Goal: Task Accomplishment & Management: Complete application form

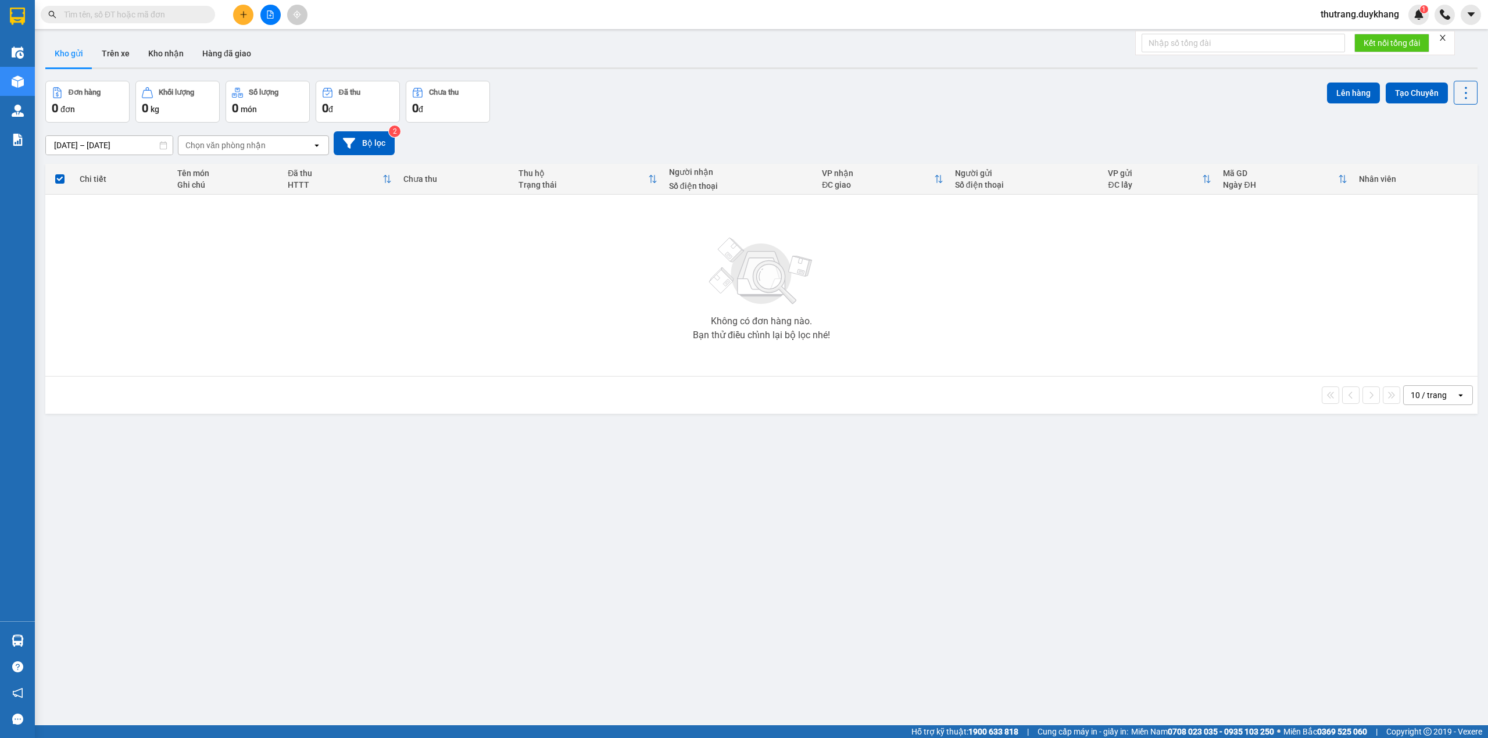
click at [140, 16] on input "text" at bounding box center [132, 14] width 137 height 13
paste input "0962191998"
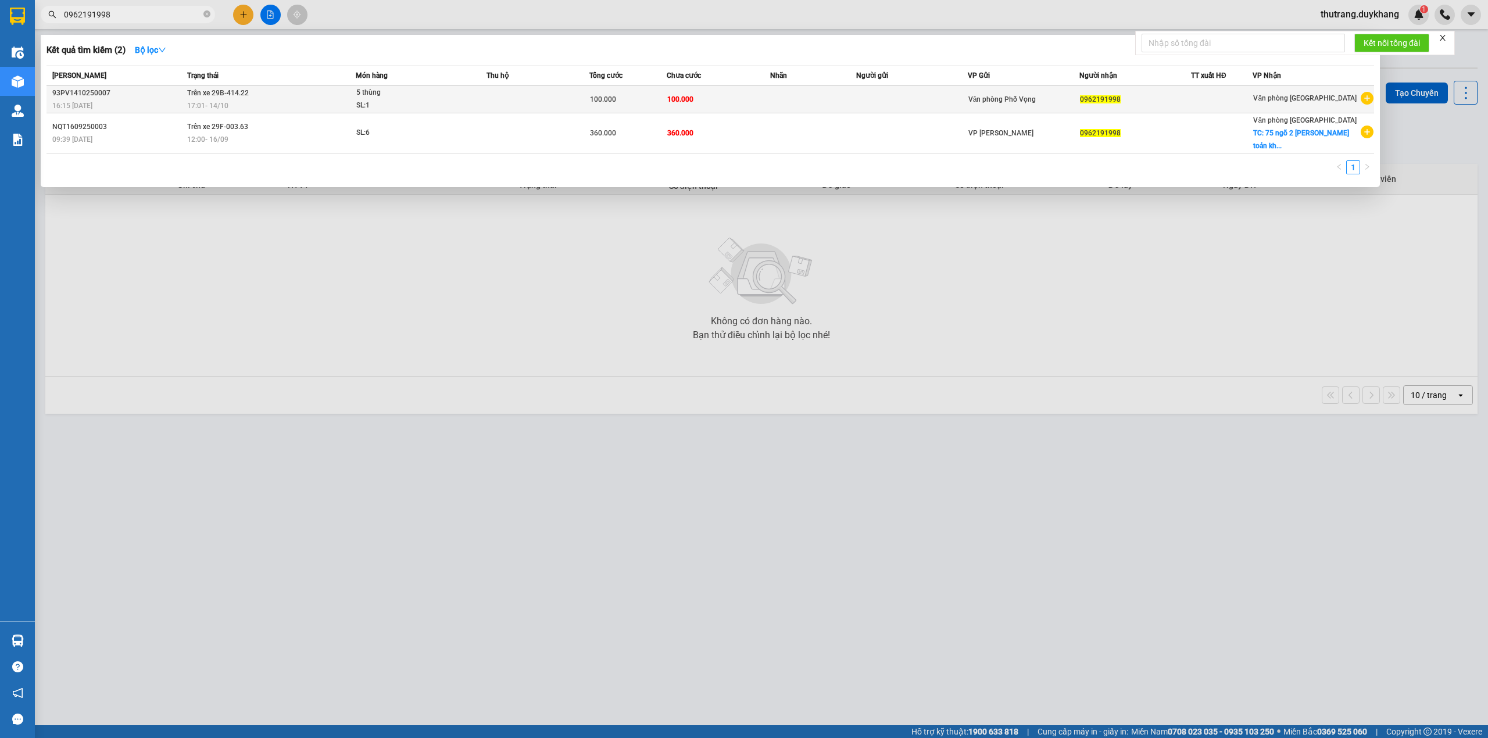
type input "0962191998"
click at [222, 98] on td "Trên xe 29B-414.22 17:01 [DATE]" at bounding box center [270, 99] width 172 height 27
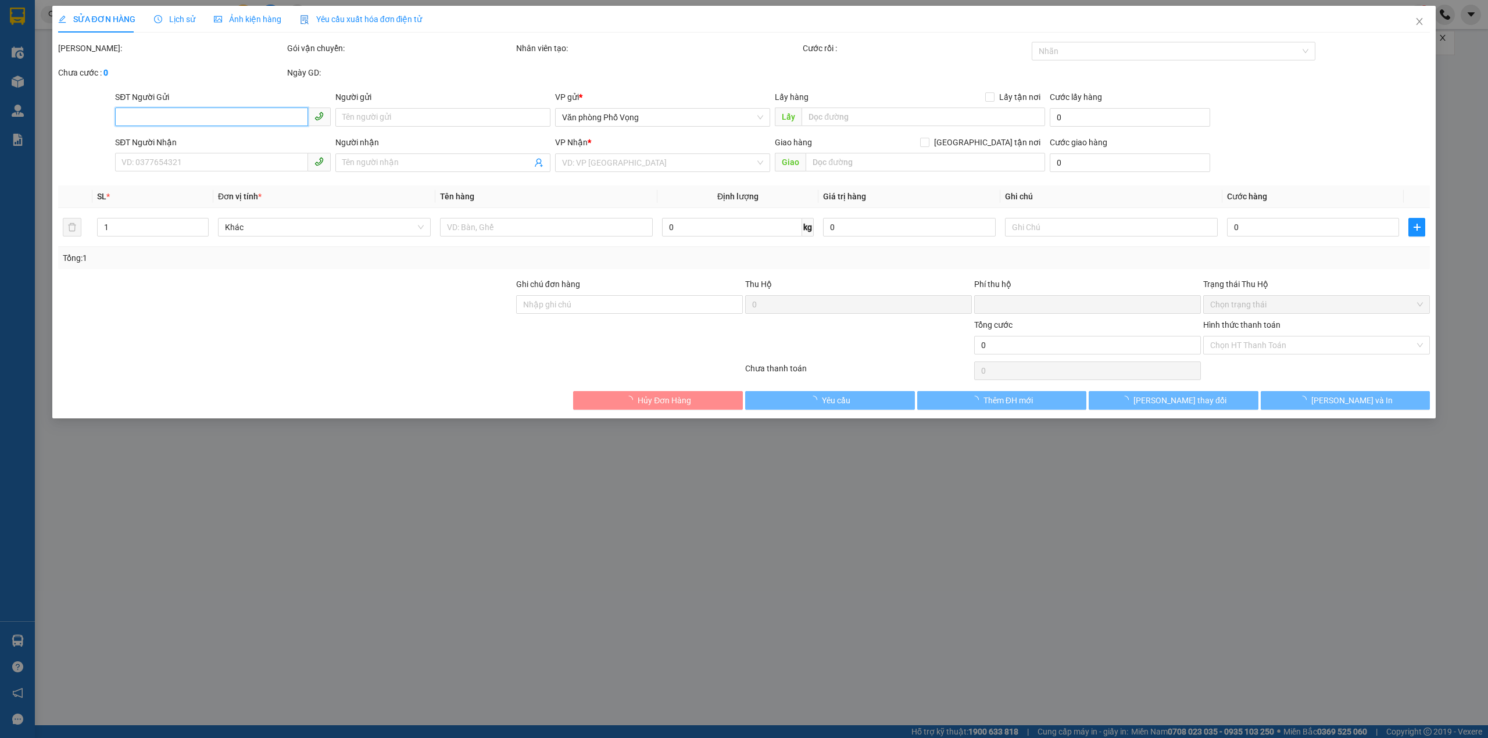
type input "0962191998"
type input "0"
type input "100.000"
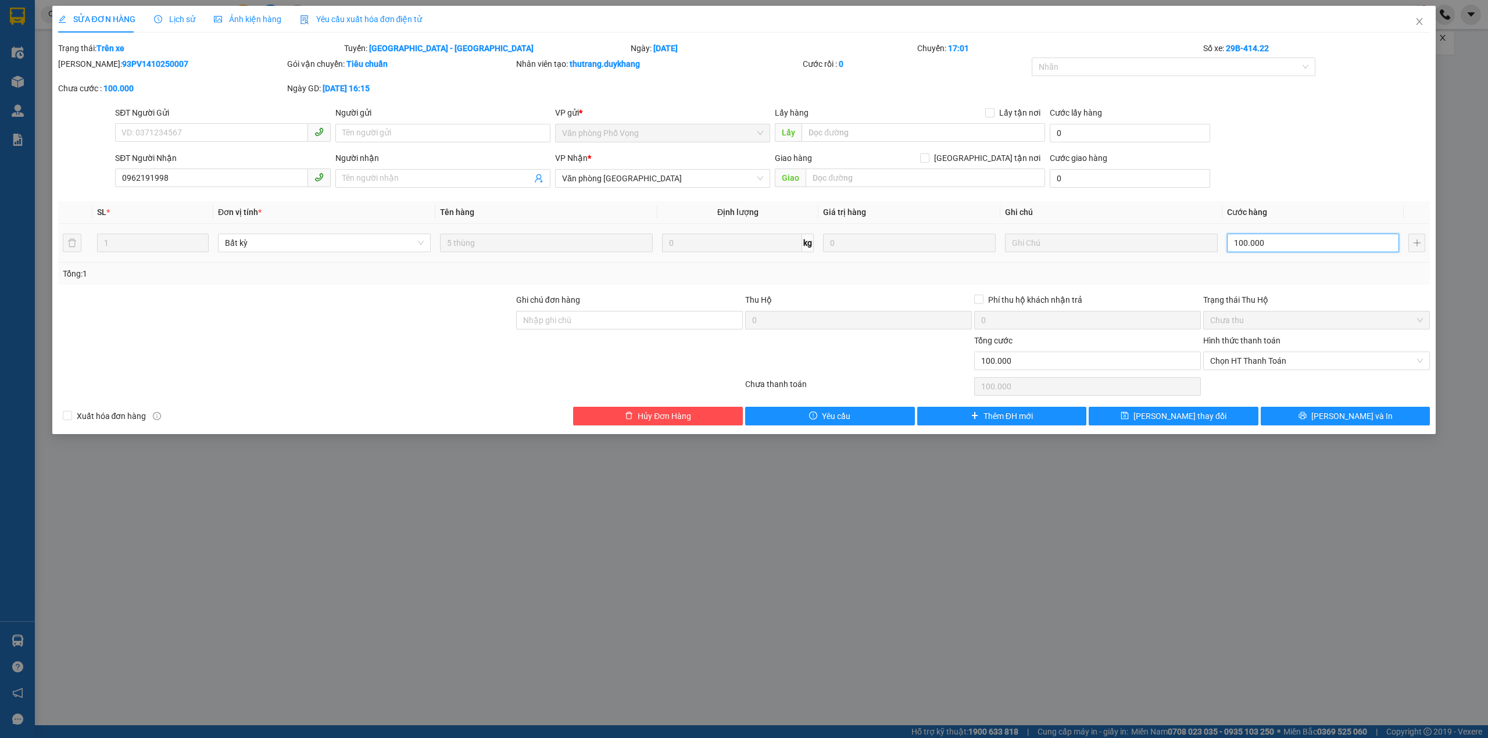
click at [1259, 245] on input "100.000" at bounding box center [1313, 243] width 172 height 19
type input "0"
type input "1"
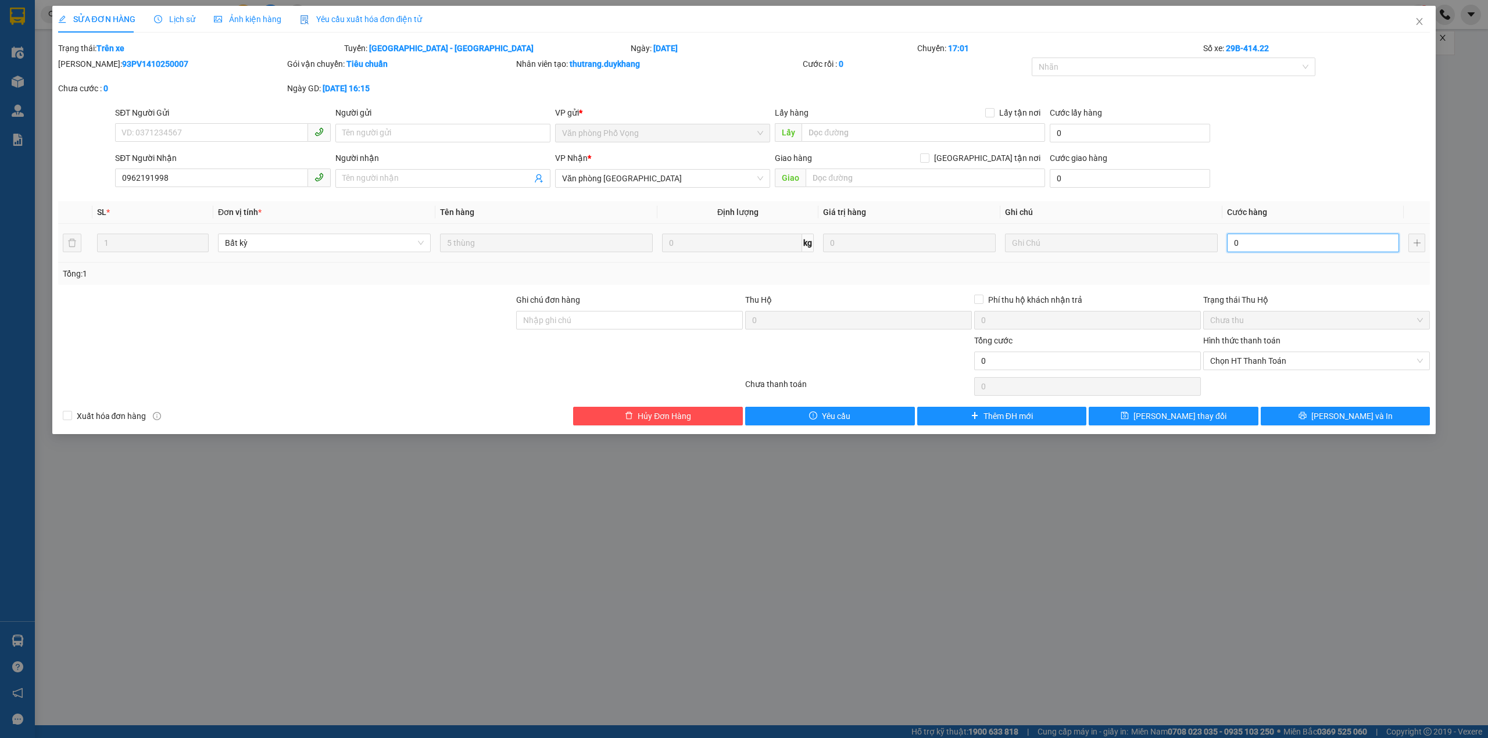
type input "1"
type input "001"
type input "15"
type input "0.015"
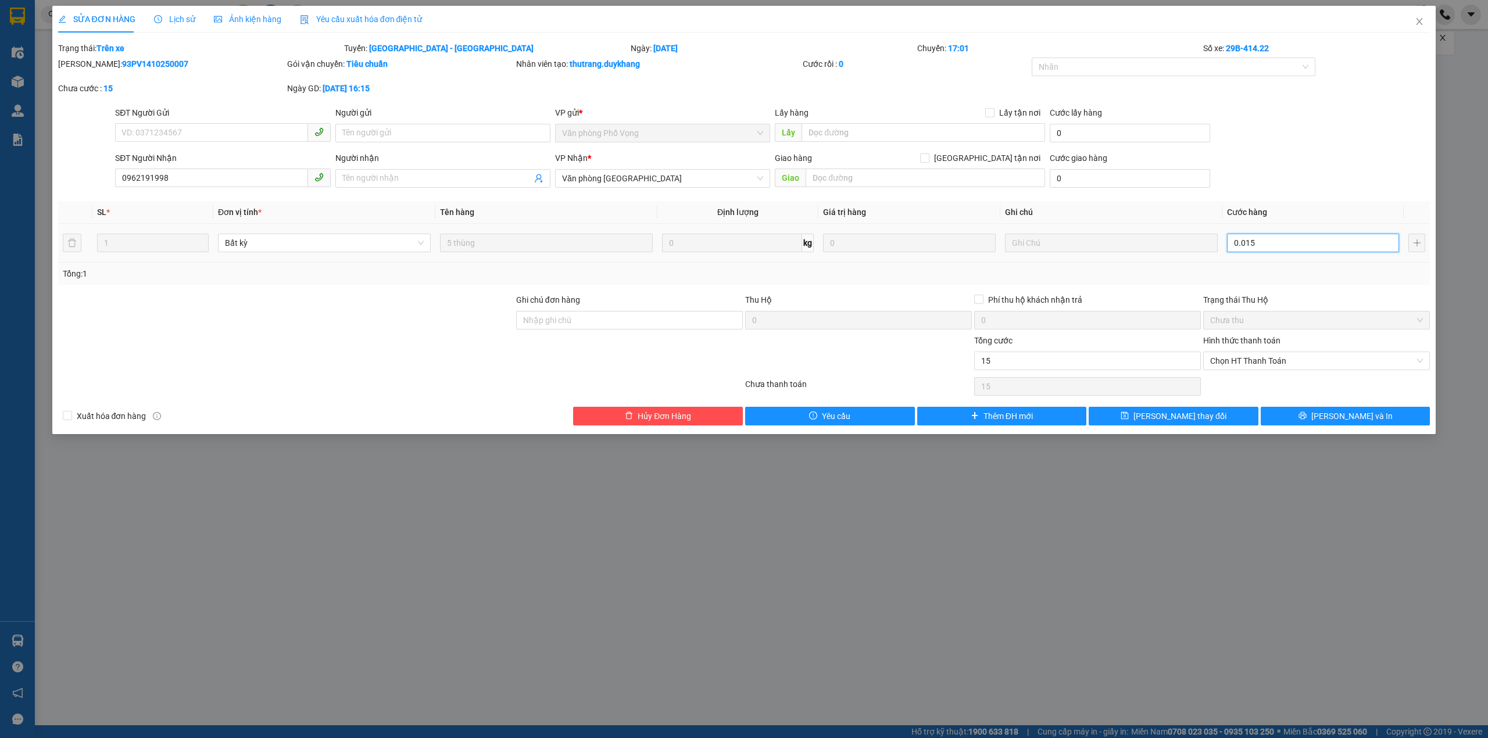
type input "150"
type input "00.150"
type input "150.000"
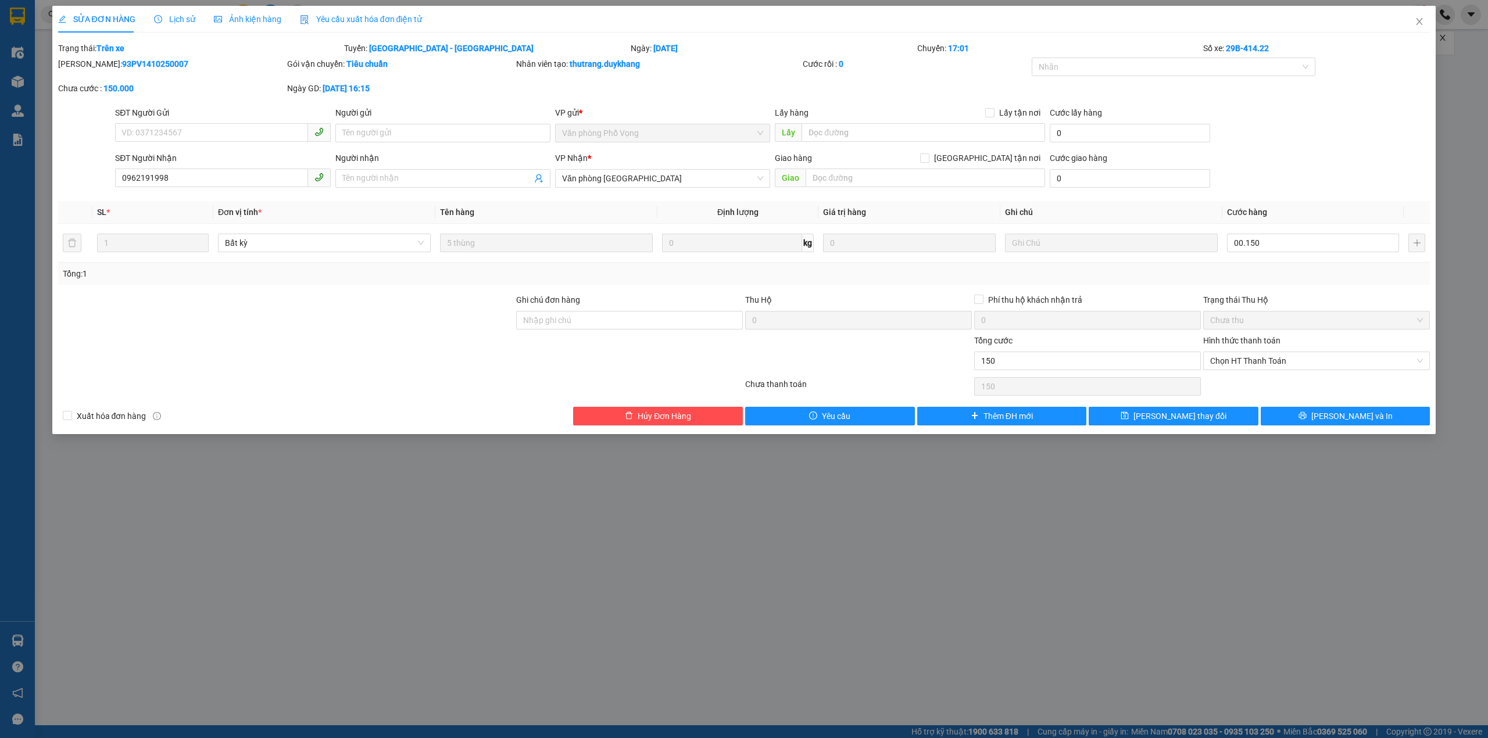
type input "150.000"
type input "150"
type input "00.150"
type input "150.000"
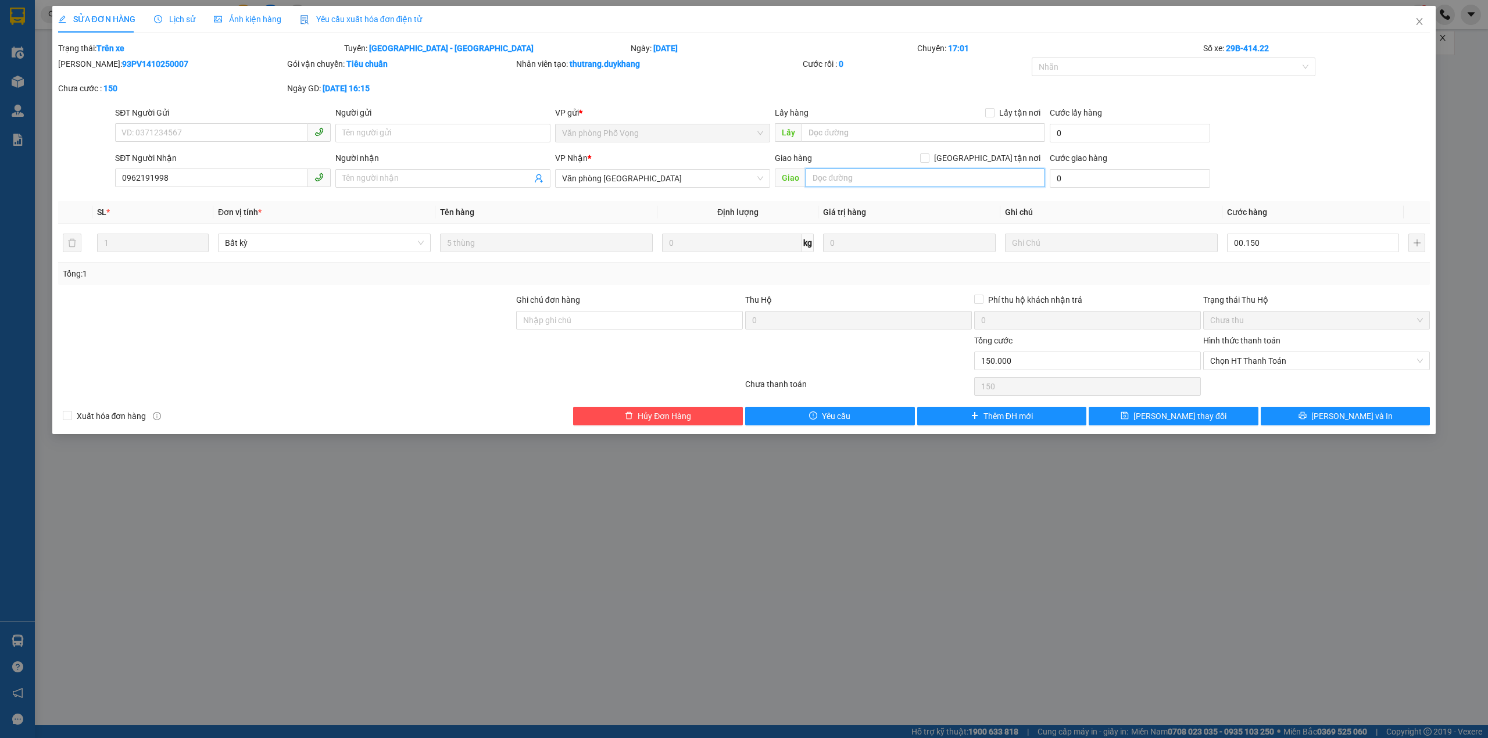
type input "150.000"
click at [917, 179] on input "text" at bounding box center [926, 178] width 240 height 19
paste input "0962191998"
type input "0962191998"
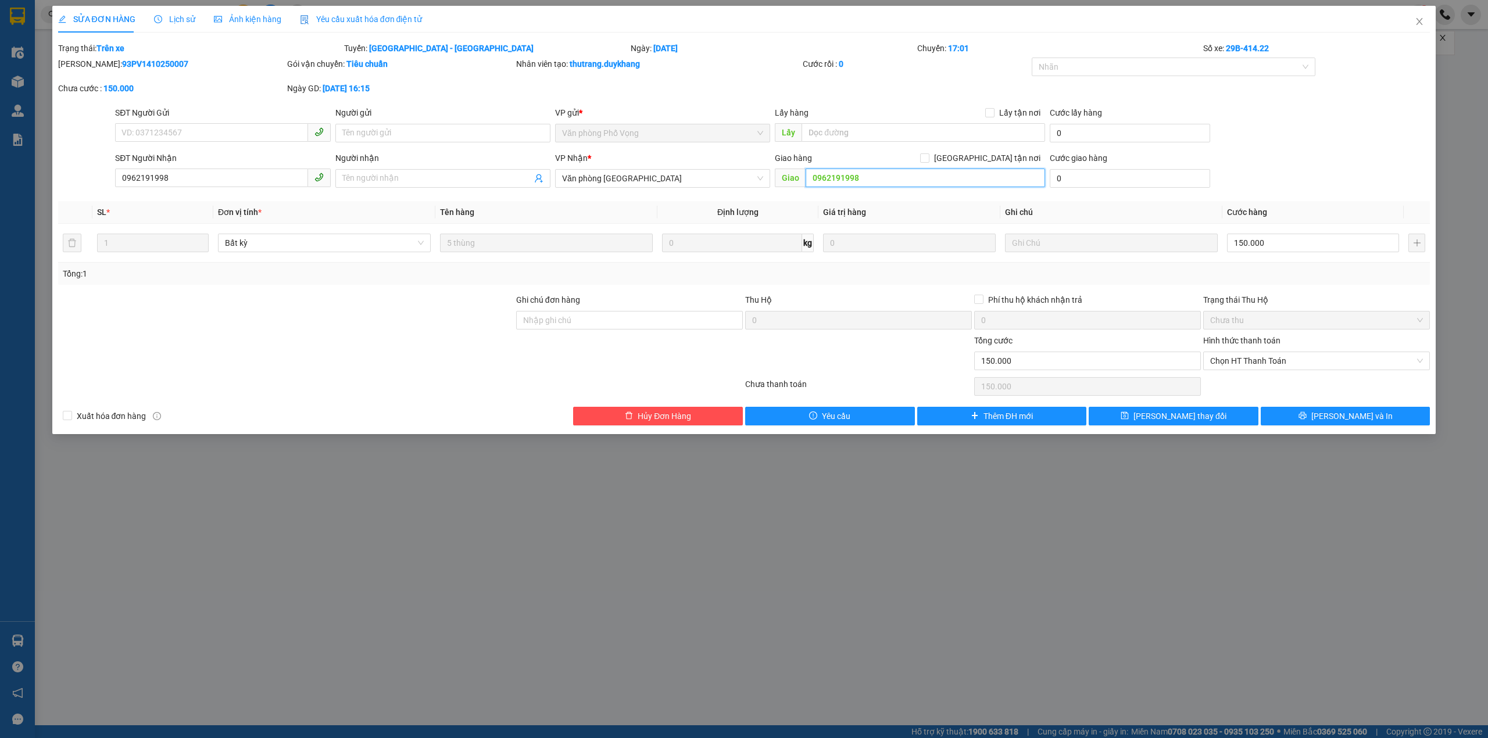
drag, startPoint x: 861, startPoint y: 178, endPoint x: 789, endPoint y: 187, distance: 72.6
click at [789, 187] on span "Giao 0962191998" at bounding box center [910, 178] width 270 height 19
paste input "sn 75 ngõ 2 [PERSON_NAME]"
type input "sn 75 ngõ 2 [PERSON_NAME]"
click at [1075, 177] on input "0" at bounding box center [1130, 178] width 160 height 19
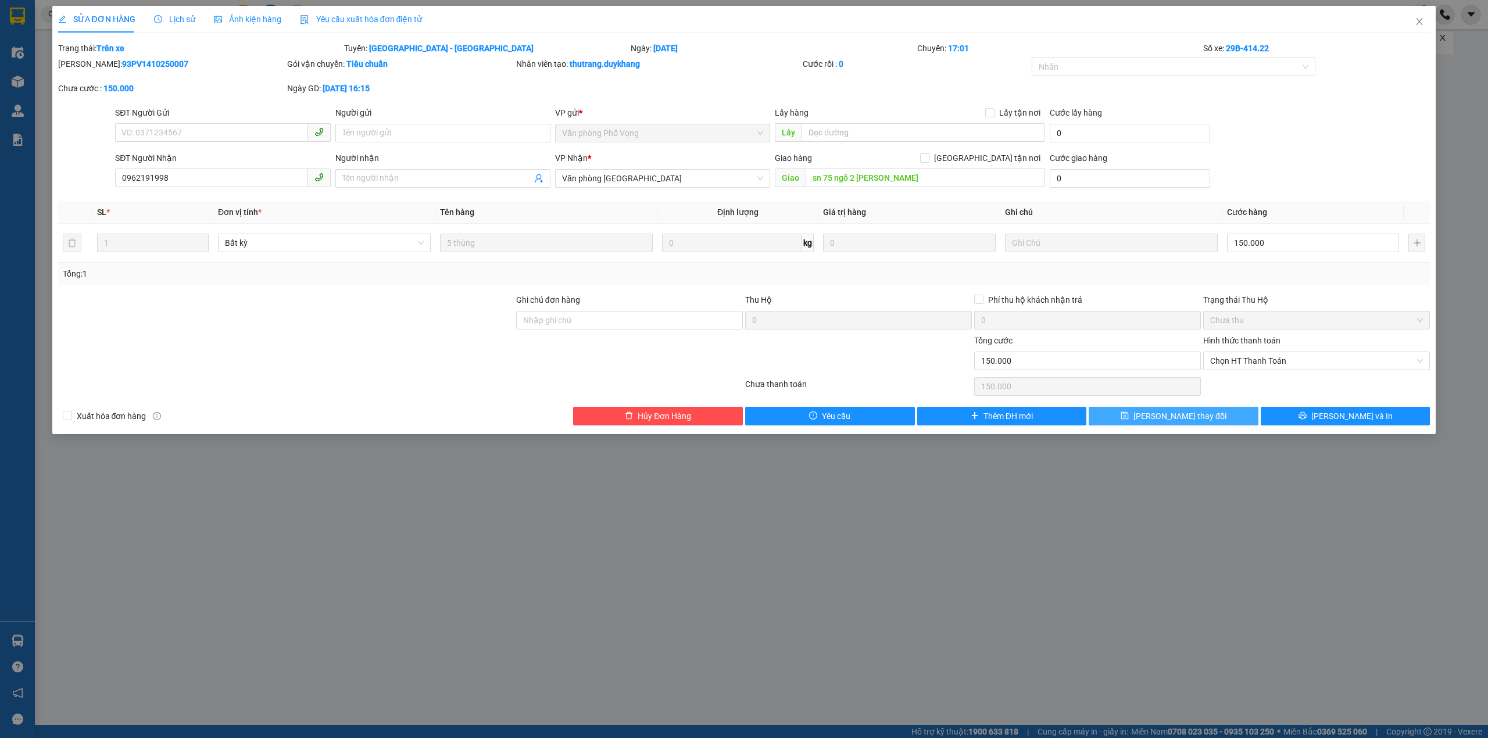
click at [1216, 416] on button "[PERSON_NAME] thay đổi" at bounding box center [1174, 416] width 170 height 19
